Goal: Task Accomplishment & Management: Use online tool/utility

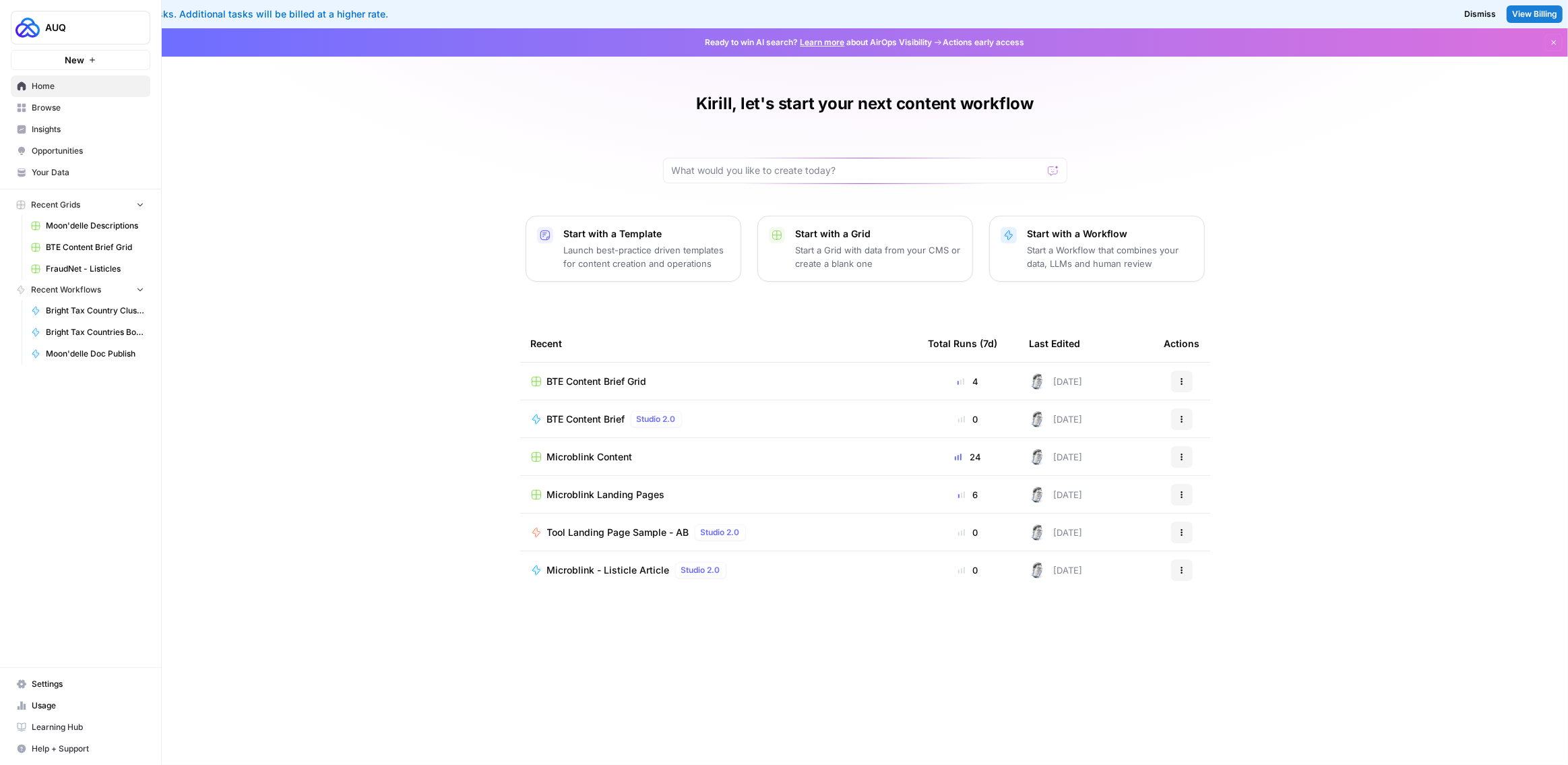
click at [597, 382] on span "BTE Content Brief Grid" at bounding box center [597, 381] width 100 height 14
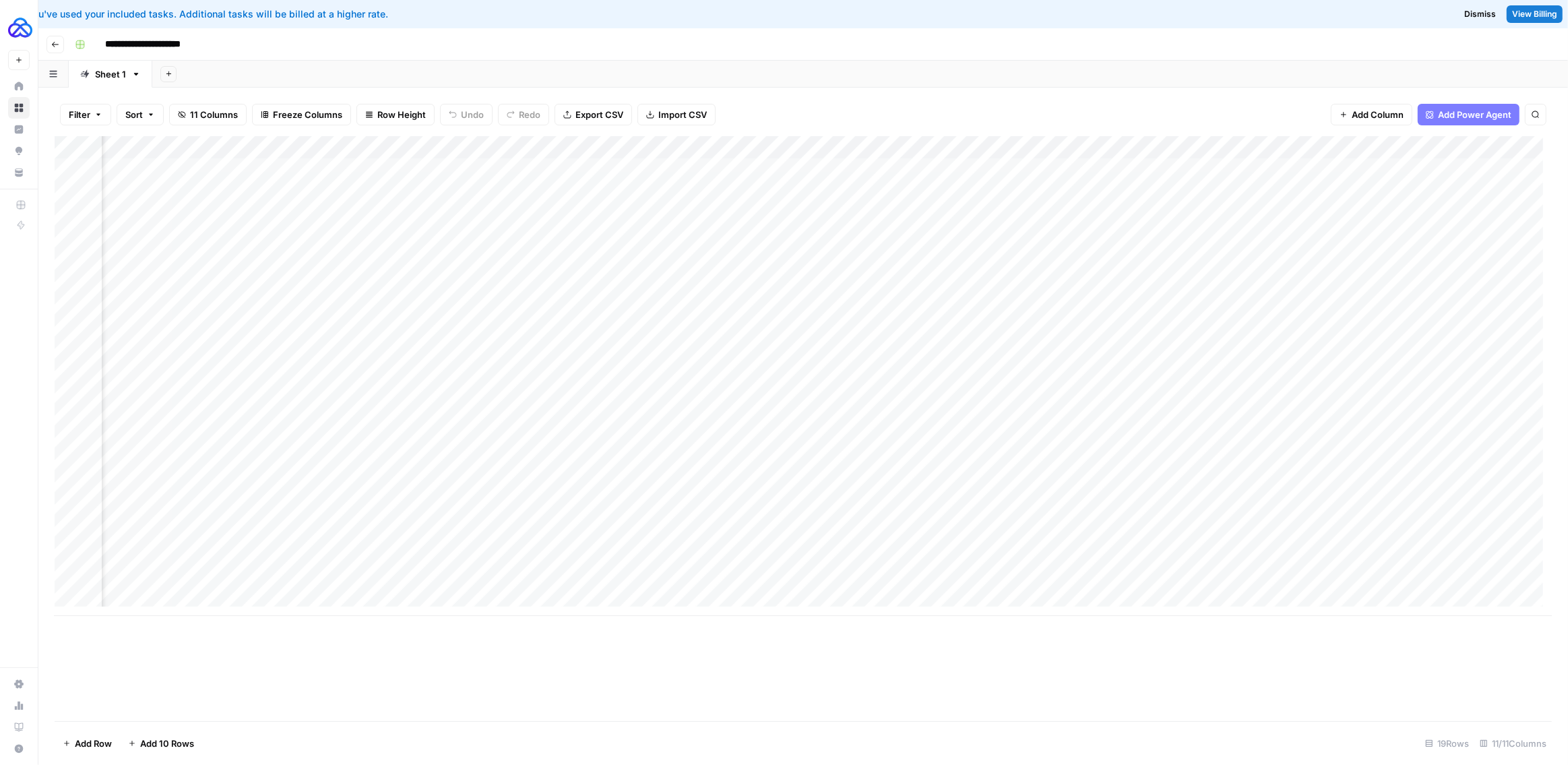
scroll to position [0, 306]
drag, startPoint x: 915, startPoint y: 147, endPoint x: 1031, endPoint y: 151, distance: 116.1
click at [1031, 151] on div "Add Column" at bounding box center [803, 376] width 1497 height 480
click at [1456, 467] on div "Add Column" at bounding box center [803, 376] width 1497 height 480
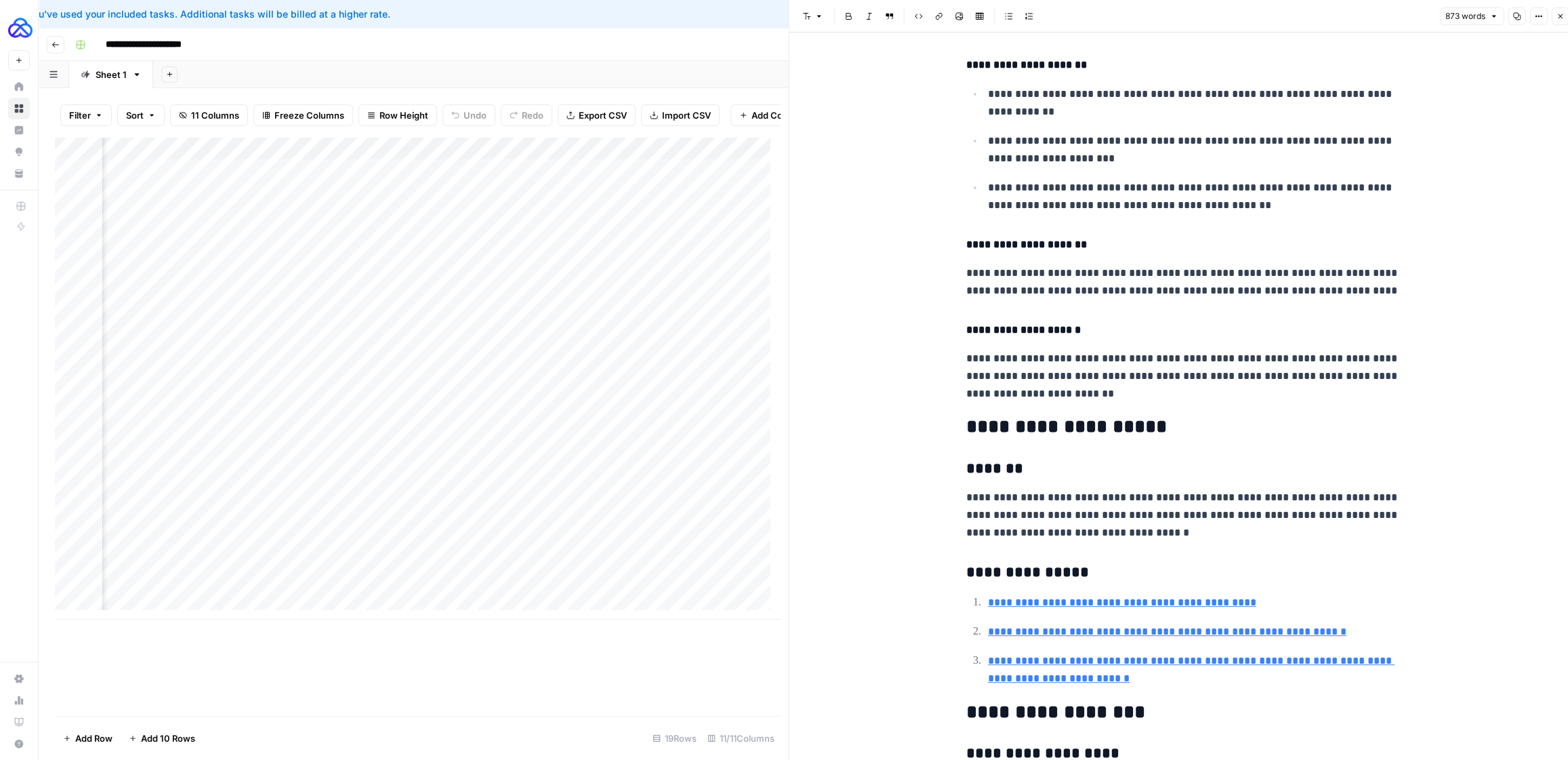
scroll to position [1229, 0]
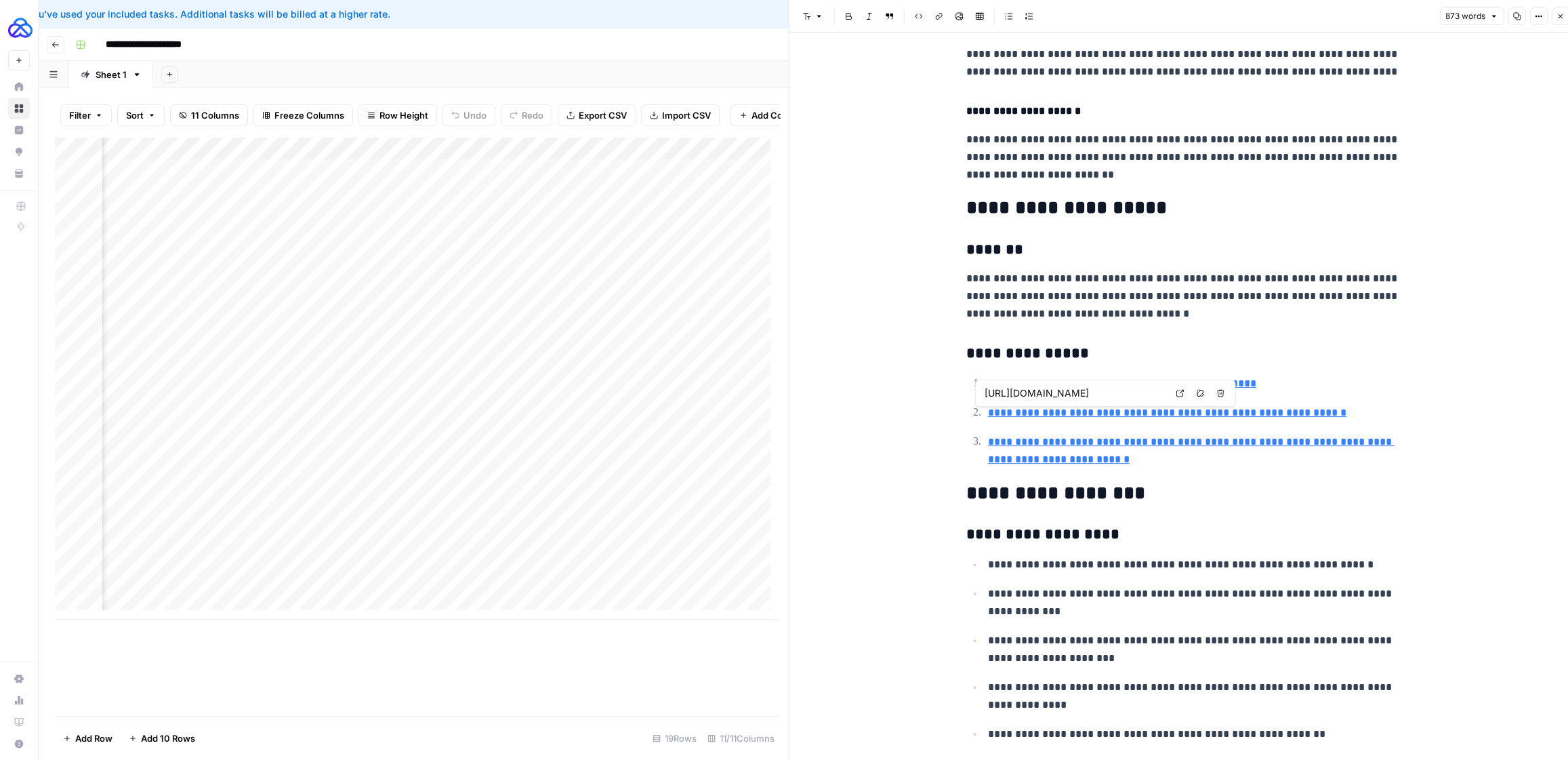
type input "[URL][DOMAIN_NAME][MEDICAL_DATA]"
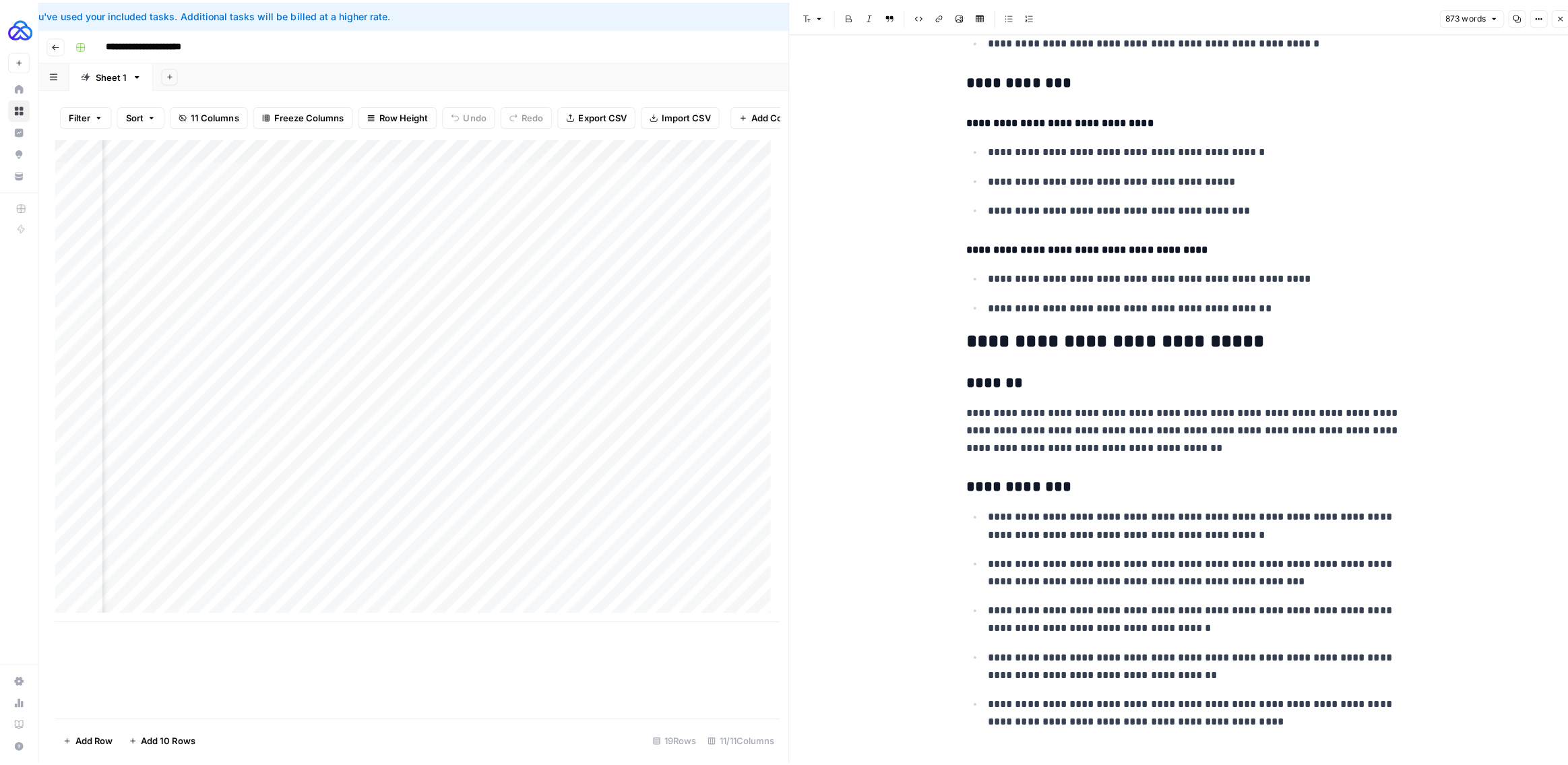
scroll to position [3774, 0]
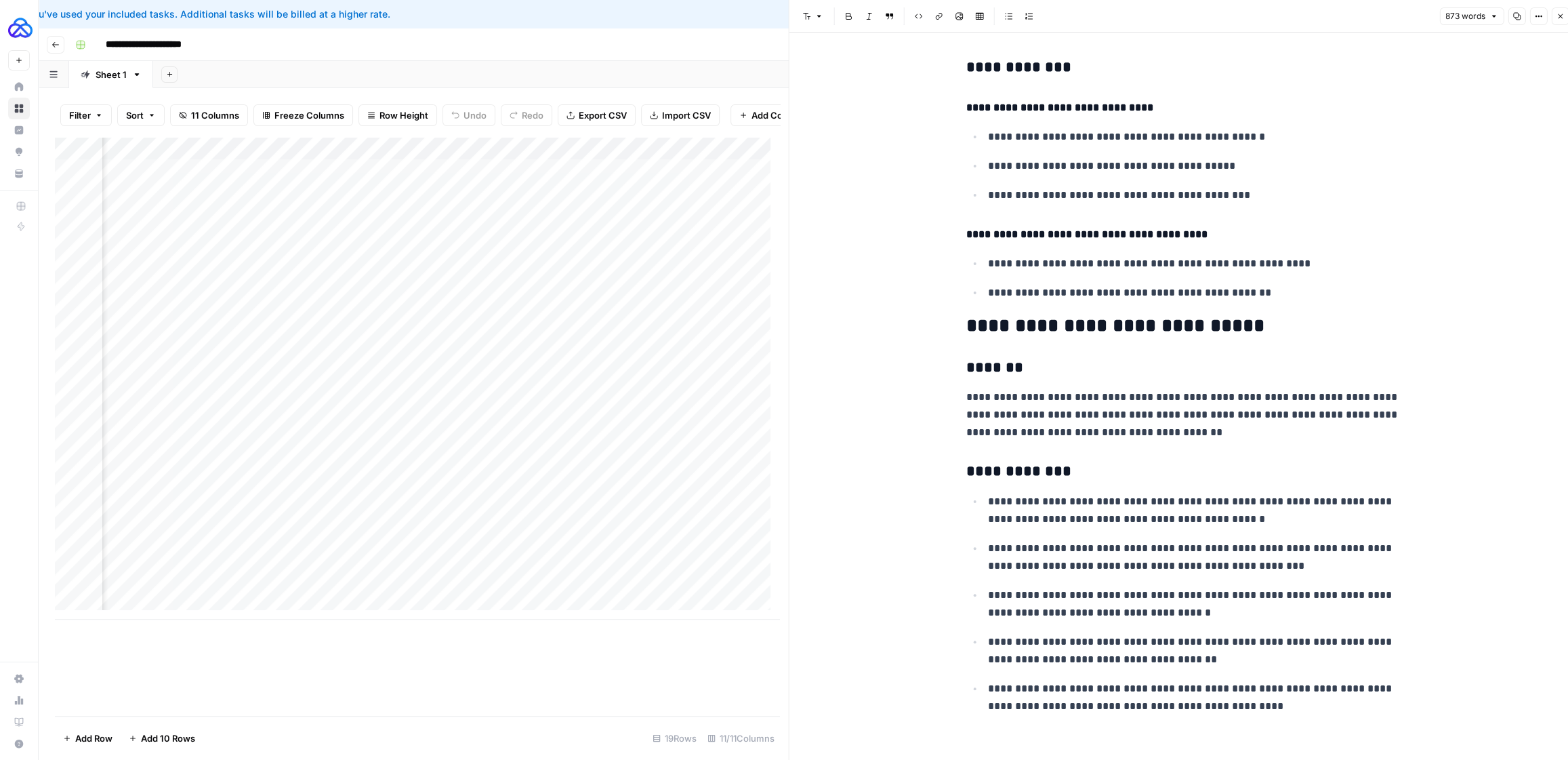
click at [1556, 18] on icon "button" at bounding box center [1559, 16] width 8 height 8
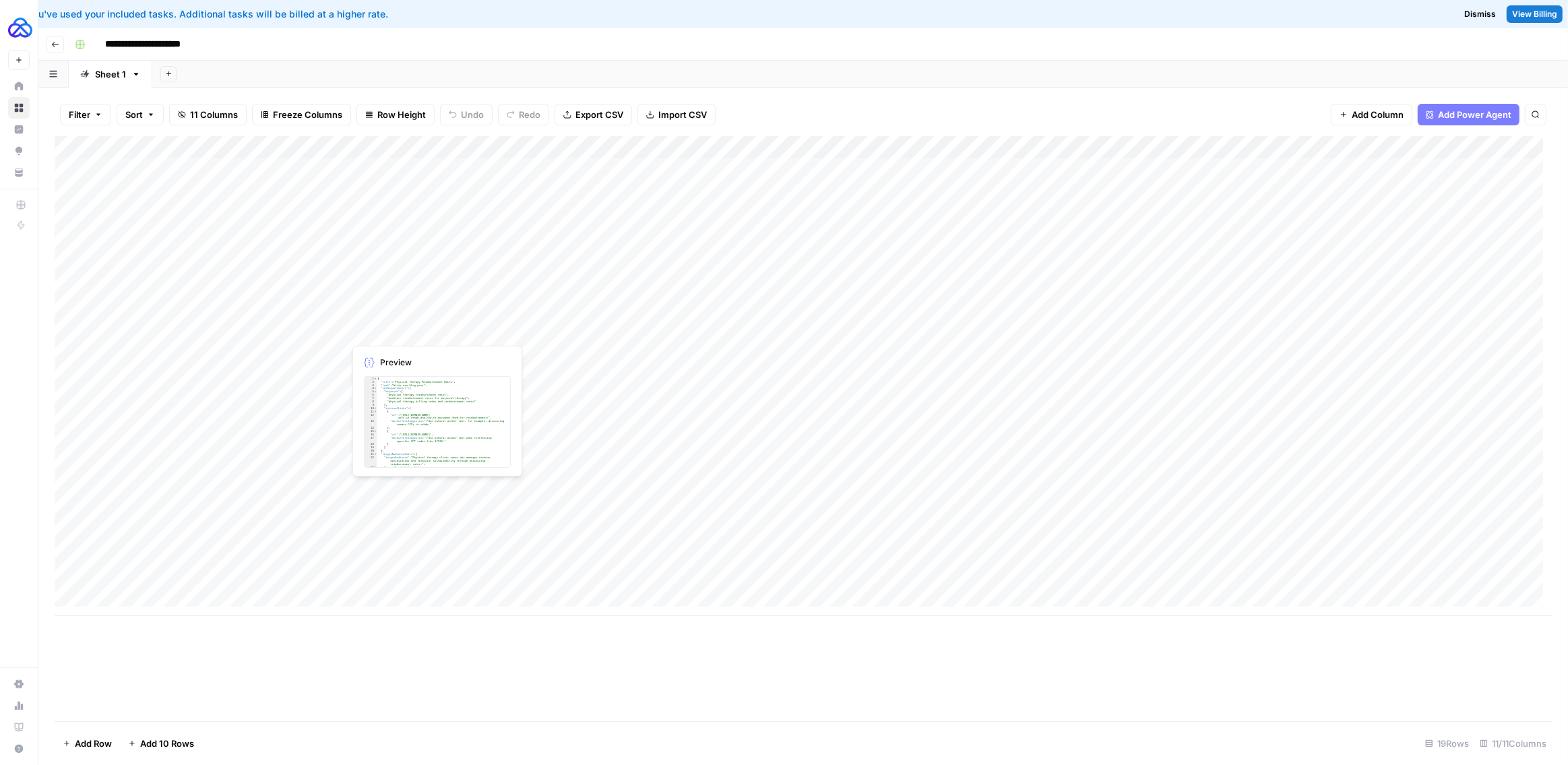
click at [527, 329] on div "Add Column" at bounding box center [803, 376] width 1497 height 480
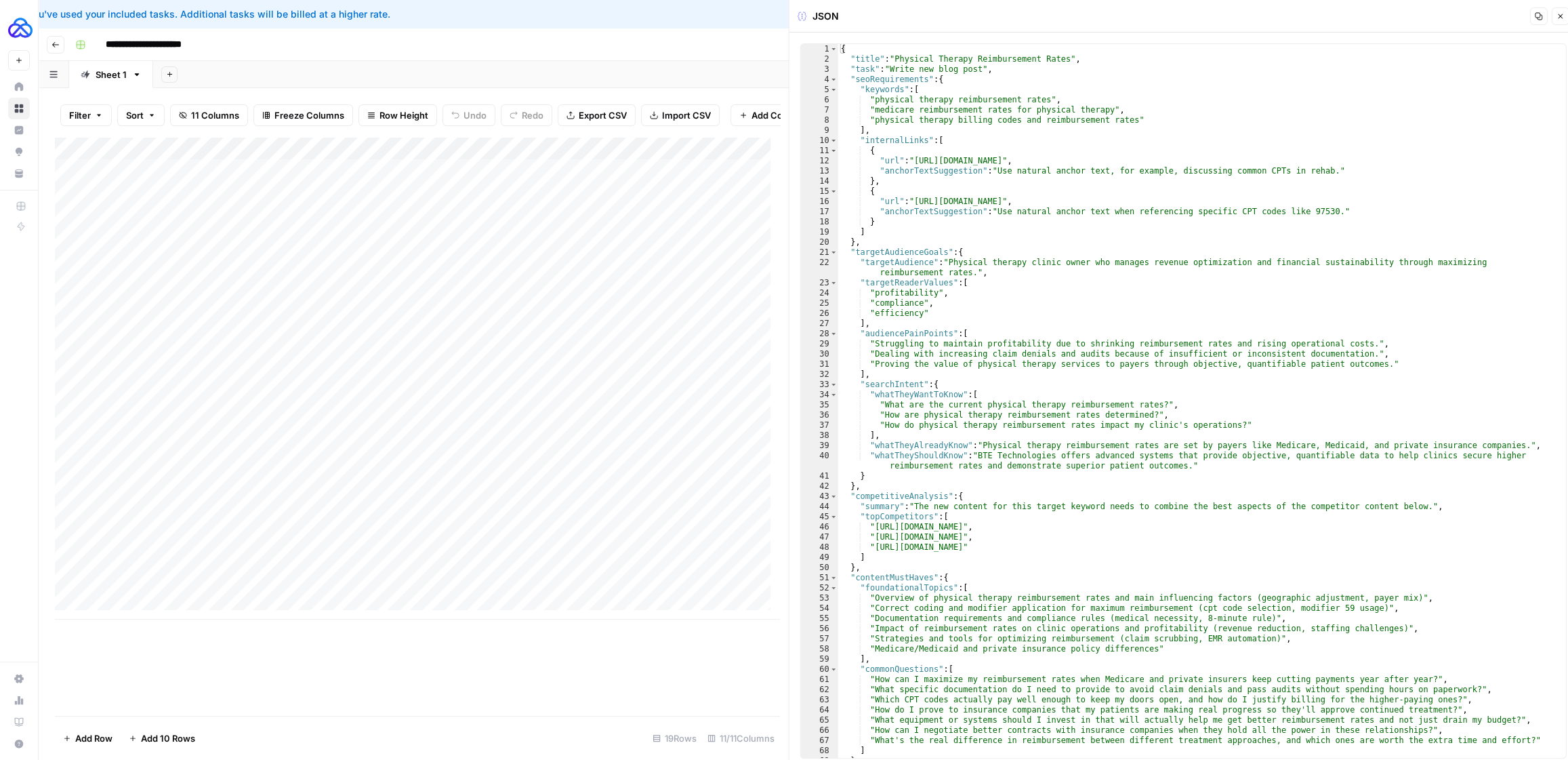
click at [1564, 17] on button "Close" at bounding box center [1559, 16] width 17 height 17
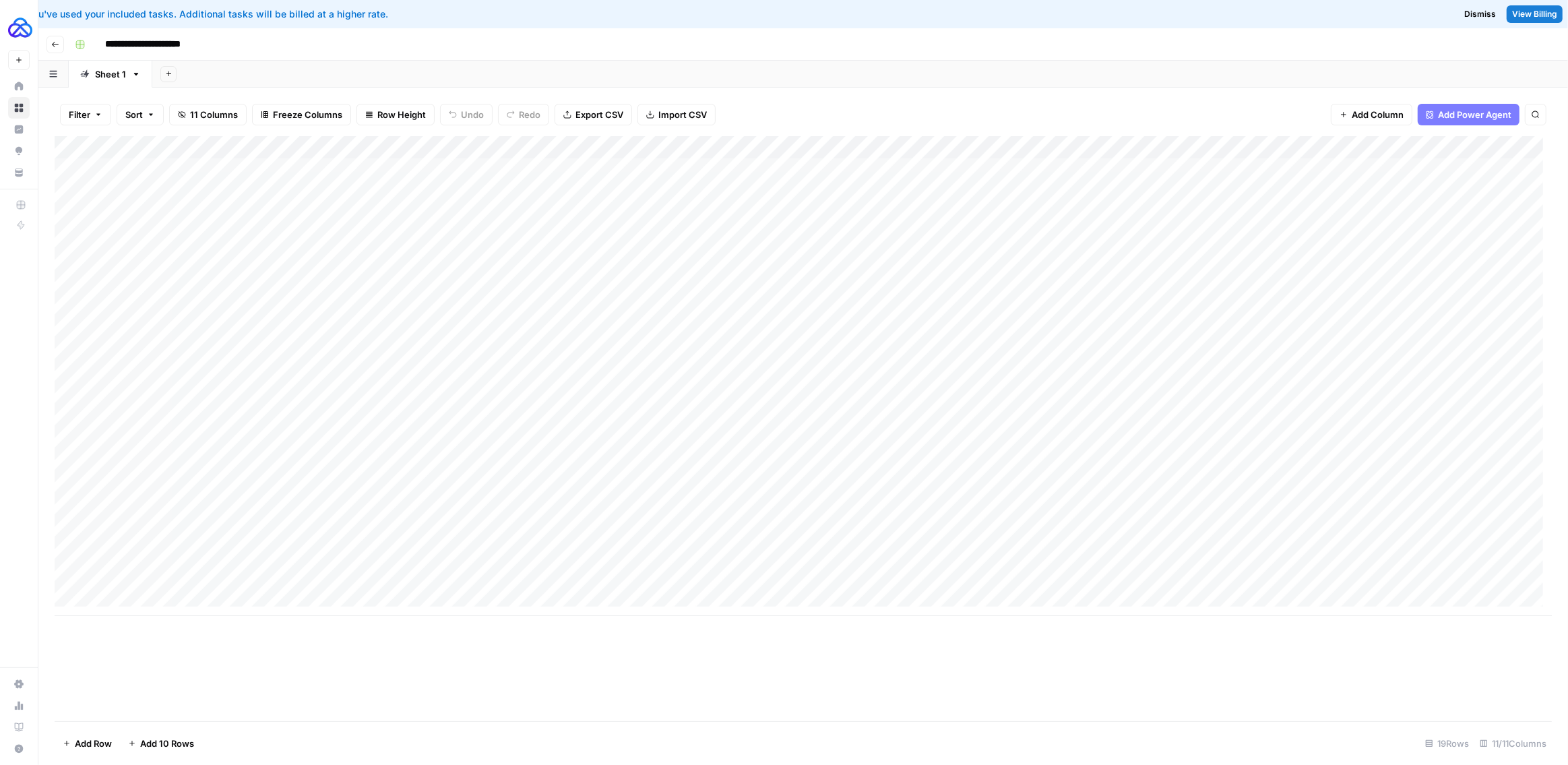
click at [1185, 149] on div "Add Column" at bounding box center [803, 376] width 1497 height 480
click at [1149, 282] on span "Edit Workflow" at bounding box center [1187, 280] width 118 height 14
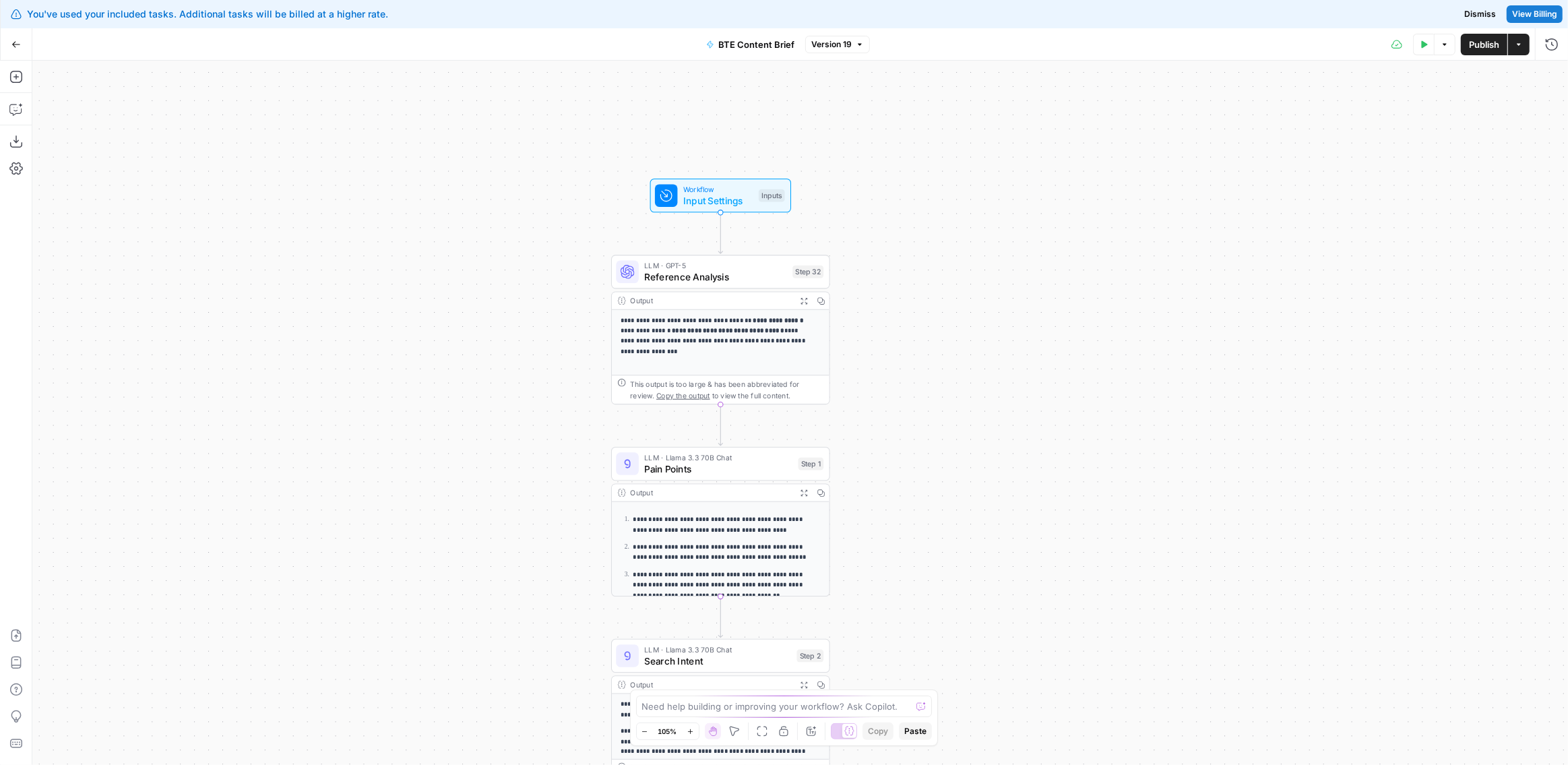
drag, startPoint x: 907, startPoint y: 426, endPoint x: 968, endPoint y: 383, distance: 74.6
click at [968, 383] on div "**********" at bounding box center [800, 412] width 1535 height 704
